Goal: Check status

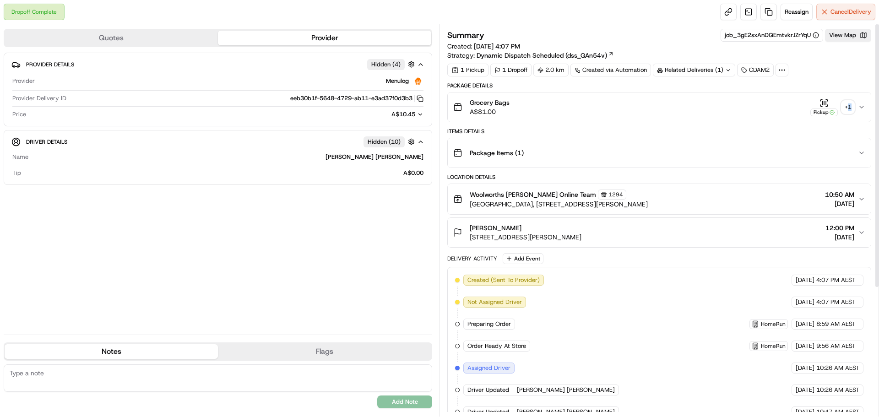
click at [849, 107] on div "+ 1" at bounding box center [848, 107] width 13 height 13
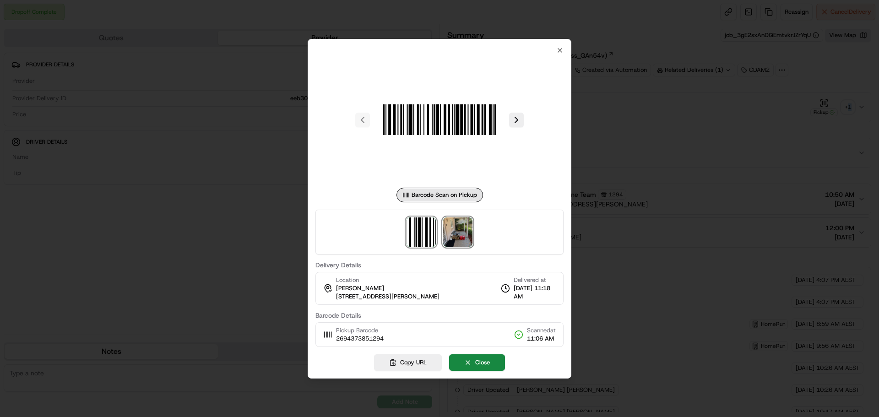
click at [460, 235] on img at bounding box center [457, 231] width 29 height 29
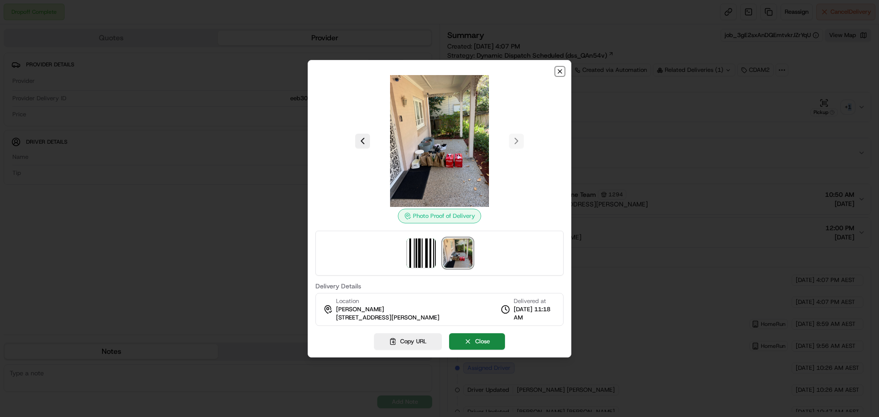
click at [557, 72] on icon "button" at bounding box center [559, 71] width 7 height 7
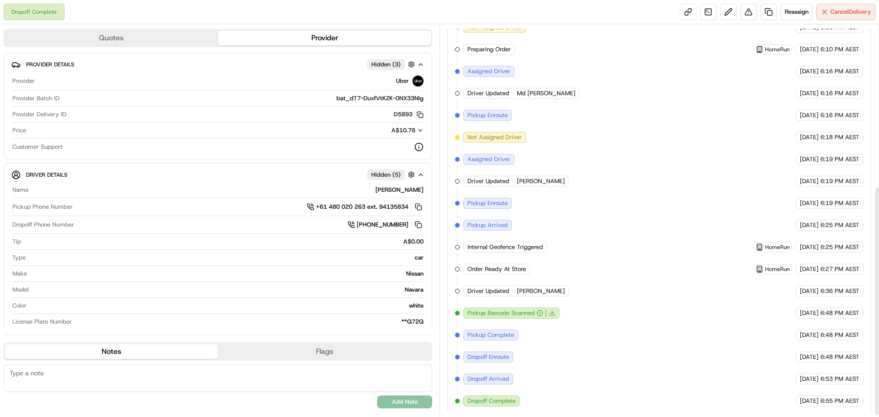
scroll to position [277, 0]
